Goal: Find specific page/section: Find specific page/section

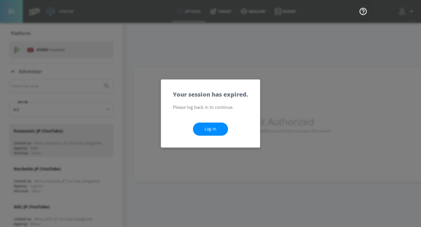
click at [211, 128] on link "Log In" at bounding box center [210, 129] width 35 height 13
